Goal: Task Accomplishment & Management: Complete application form

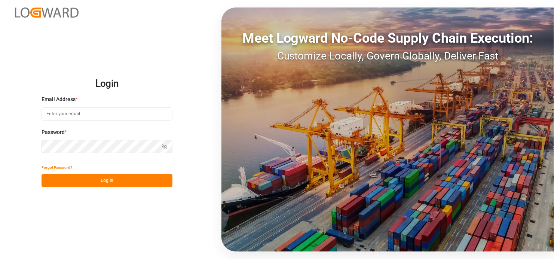
type input "[EMAIL_ADDRESS][DOMAIN_NAME]"
click at [105, 184] on button "Log In" at bounding box center [107, 180] width 131 height 13
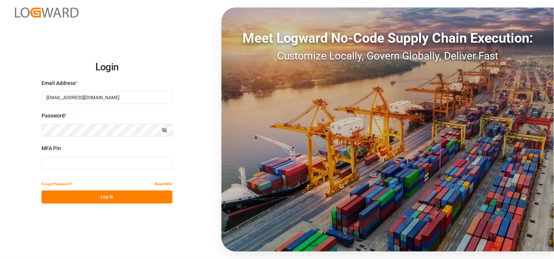
click at [103, 165] on input at bounding box center [107, 162] width 131 height 13
type input "344200"
click at [128, 200] on button "Log In" at bounding box center [107, 197] width 131 height 13
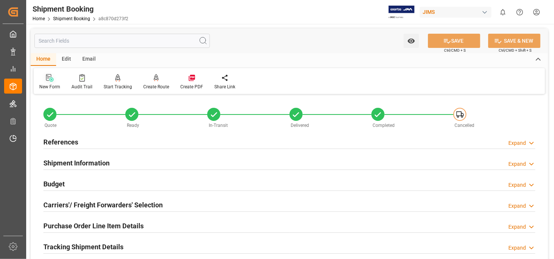
click at [49, 82] on div "New Form" at bounding box center [50, 82] width 32 height 16
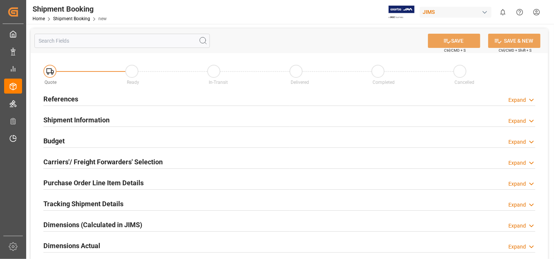
click at [68, 99] on h2 "References" at bounding box center [60, 99] width 35 height 10
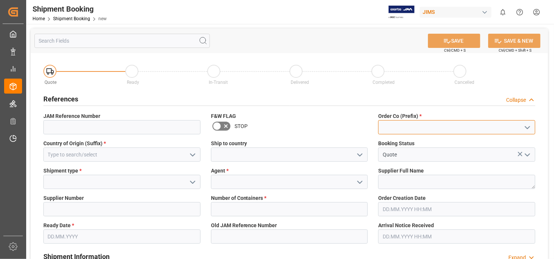
click at [432, 125] on input at bounding box center [456, 127] width 157 height 14
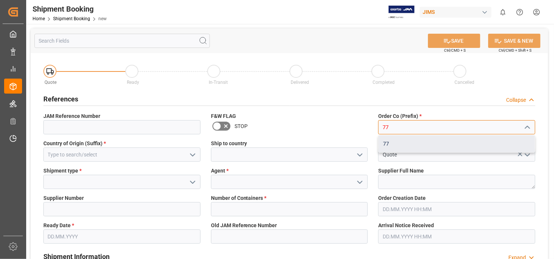
click at [387, 143] on div "77" at bounding box center [457, 143] width 156 height 17
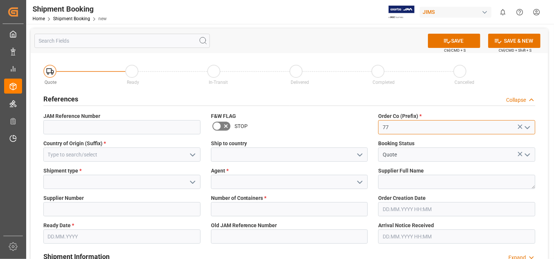
type input "77"
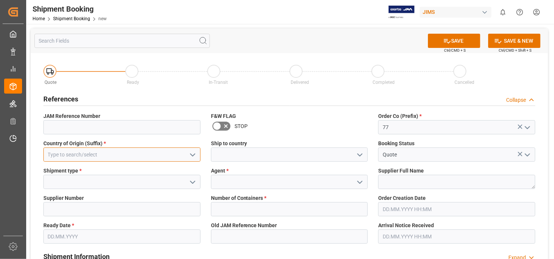
click at [143, 157] on input at bounding box center [121, 154] width 157 height 14
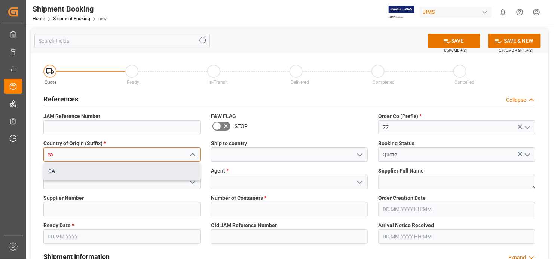
click at [157, 170] on div "CA" at bounding box center [122, 171] width 156 height 17
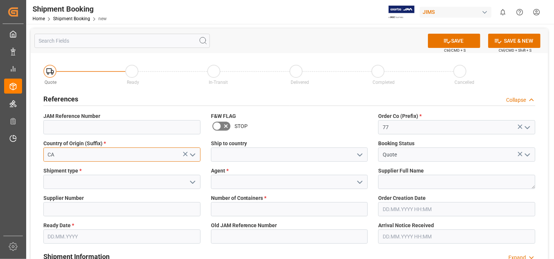
type input "CA"
click at [129, 186] on input at bounding box center [121, 182] width 157 height 14
click at [192, 183] on polyline "open menu" at bounding box center [193, 182] width 4 height 2
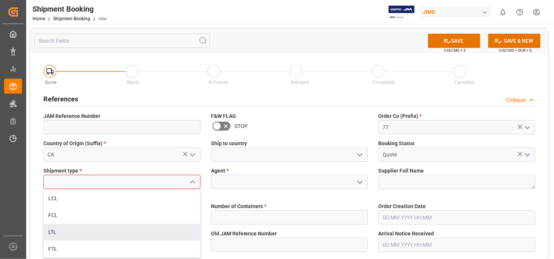
click at [172, 234] on div "LTL" at bounding box center [122, 232] width 156 height 17
type input "LTL"
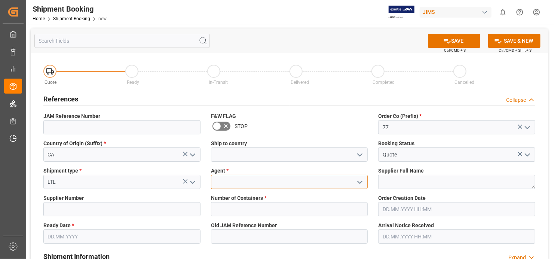
click at [255, 183] on input at bounding box center [289, 182] width 157 height 14
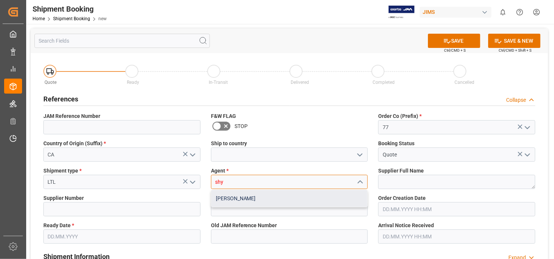
click at [265, 199] on div "[PERSON_NAME]" at bounding box center [289, 198] width 156 height 17
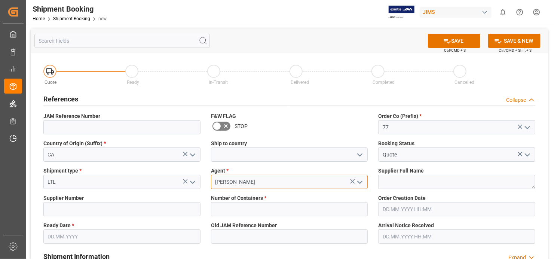
type input "[PERSON_NAME]"
click at [467, 183] on textarea at bounding box center [456, 182] width 157 height 14
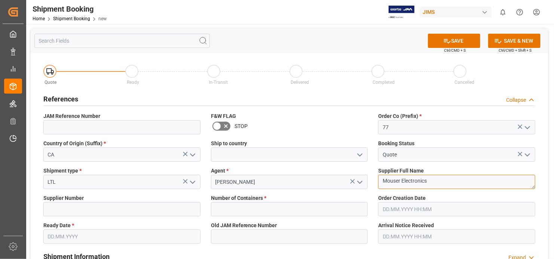
type textarea "Mouser Electronics"
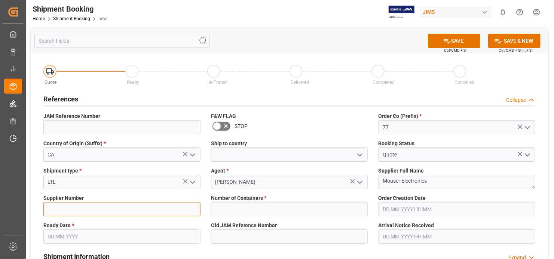
click at [152, 214] on input at bounding box center [121, 209] width 157 height 14
click at [120, 209] on input at bounding box center [121, 209] width 157 height 14
type input "180472"
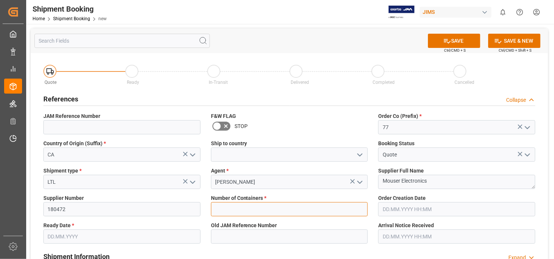
drag, startPoint x: 295, startPoint y: 210, endPoint x: 315, endPoint y: 213, distance: 20.1
click at [295, 210] on input "text" at bounding box center [289, 209] width 157 height 14
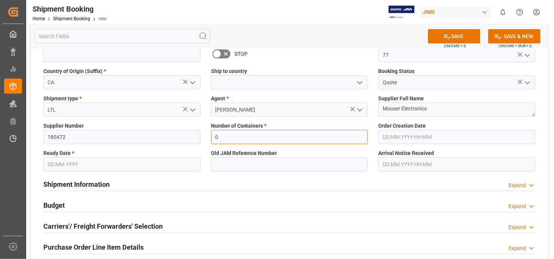
scroll to position [75, 0]
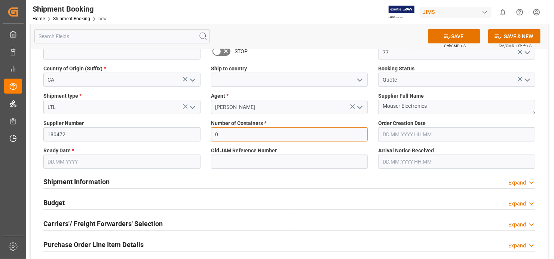
type input "0"
click at [190, 159] on input "text" at bounding box center [121, 162] width 157 height 14
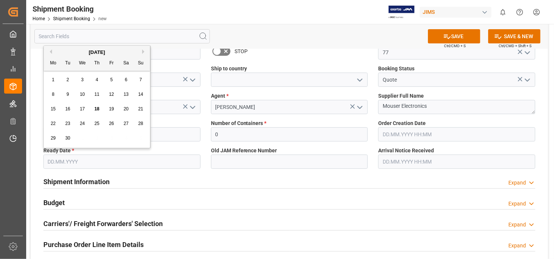
click at [100, 110] on div "18" at bounding box center [96, 109] width 9 height 9
type input "[DATE]"
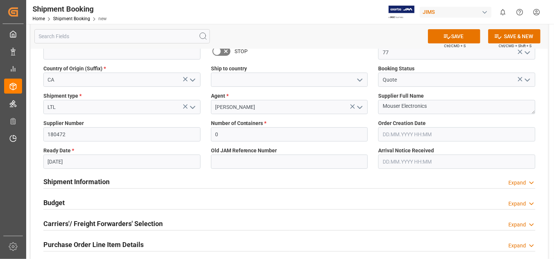
scroll to position [0, 0]
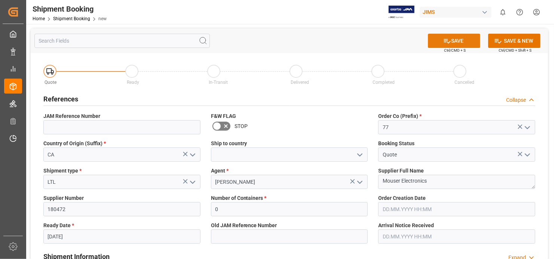
click at [459, 40] on button "SAVE" at bounding box center [454, 41] width 52 height 14
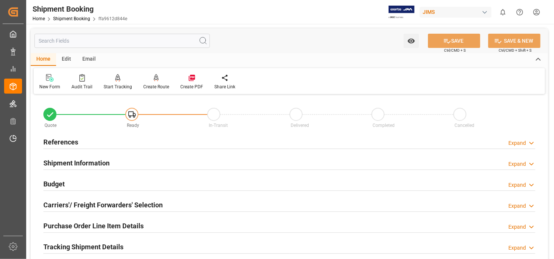
click at [68, 140] on h2 "References" at bounding box center [60, 142] width 35 height 10
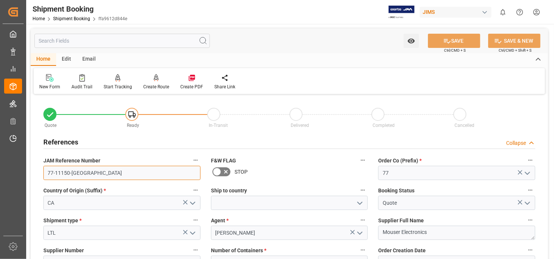
drag, startPoint x: 77, startPoint y: 173, endPoint x: 31, endPoint y: 170, distance: 46.5
